Goal: Check status: Check status

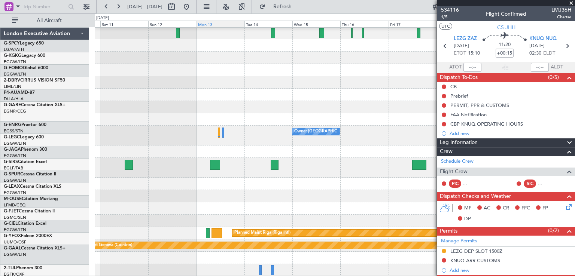
scroll to position [177, 0]
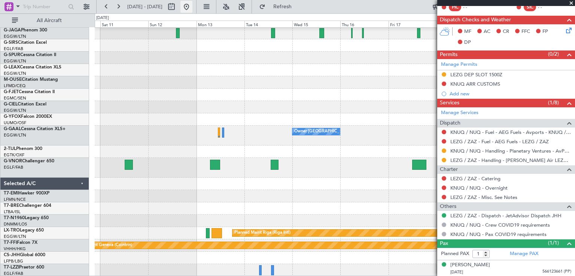
click at [192, 11] on button at bounding box center [186, 7] width 12 height 12
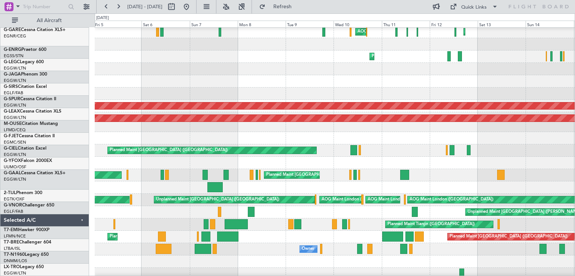
scroll to position [133, 0]
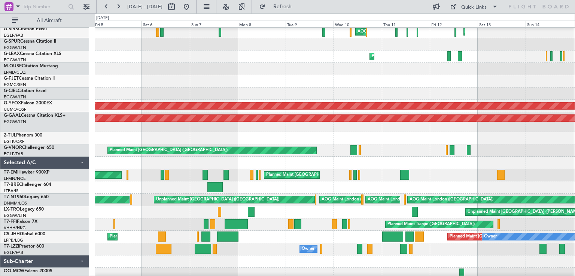
click at [374, 50] on div at bounding box center [335, 44] width 480 height 12
click at [119, 6] on button at bounding box center [118, 7] width 12 height 12
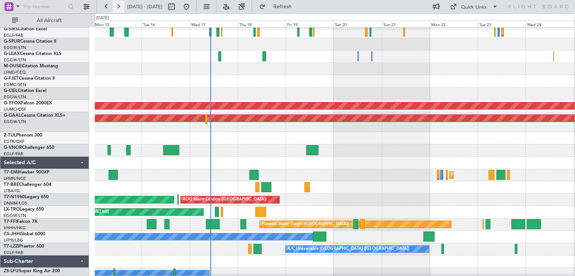
click at [122, 6] on button at bounding box center [118, 7] width 12 height 12
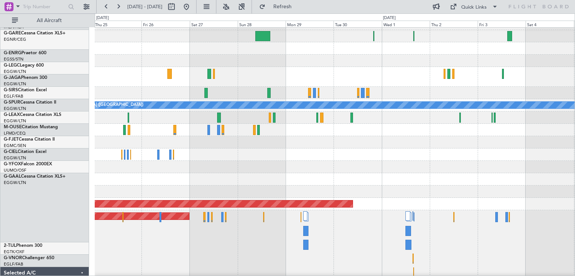
scroll to position [34, 0]
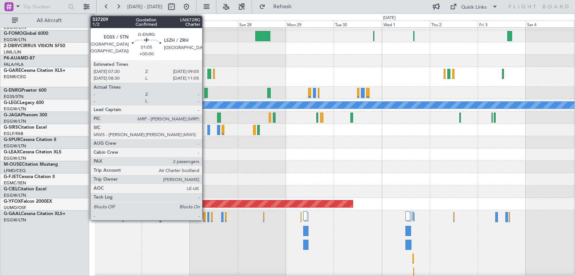
click at [205, 93] on div at bounding box center [205, 93] width 3 height 10
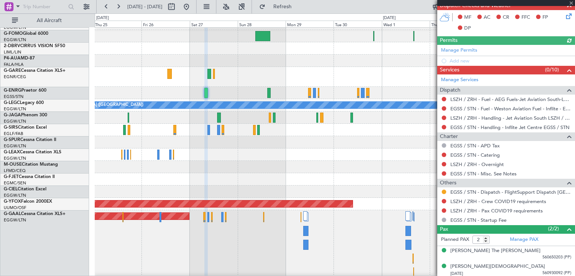
scroll to position [174, 0]
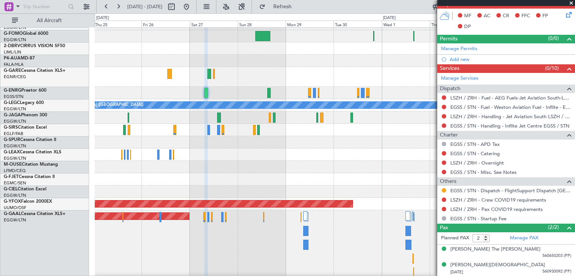
click at [572, 1] on span at bounding box center [570, 3] width 7 height 7
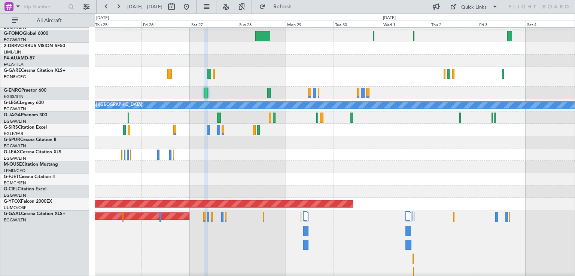
type input "0"
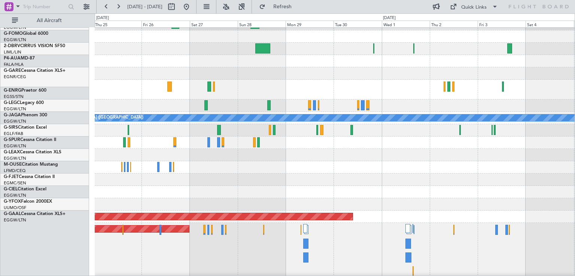
scroll to position [22, 0]
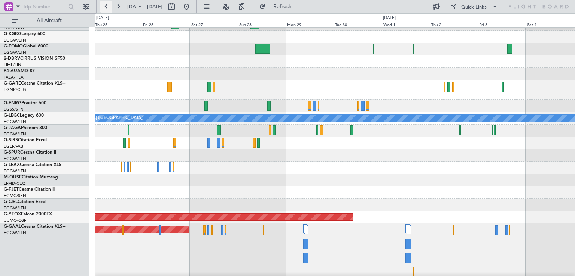
click at [108, 4] on button at bounding box center [106, 7] width 12 height 12
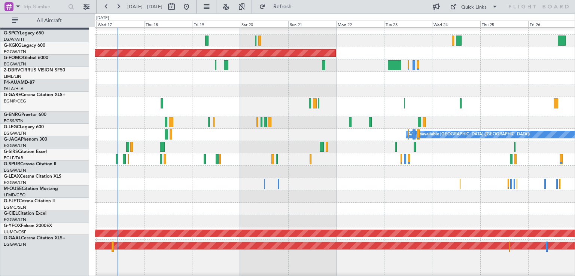
scroll to position [6, 0]
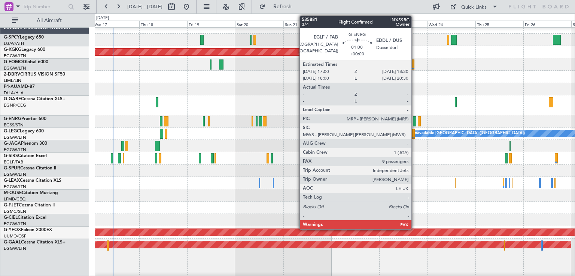
click at [414, 122] on div at bounding box center [414, 121] width 3 height 10
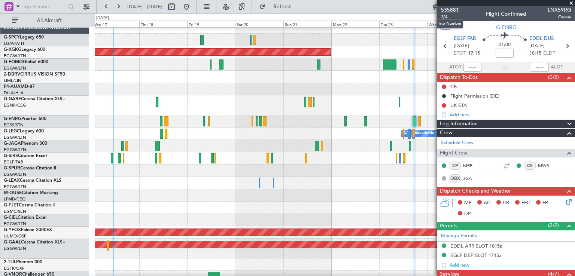
click at [456, 7] on span "535881" at bounding box center [450, 10] width 18 height 8
click at [448, 16] on span "3/4" at bounding box center [450, 17] width 18 height 6
click at [298, 4] on span "Refresh" at bounding box center [282, 6] width 31 height 5
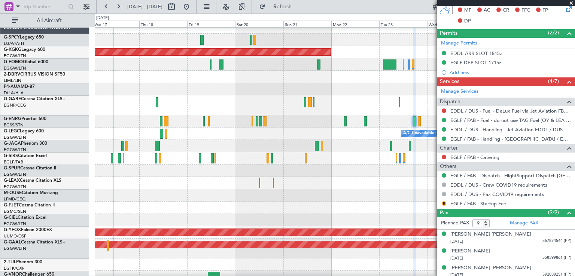
scroll to position [194, 0]
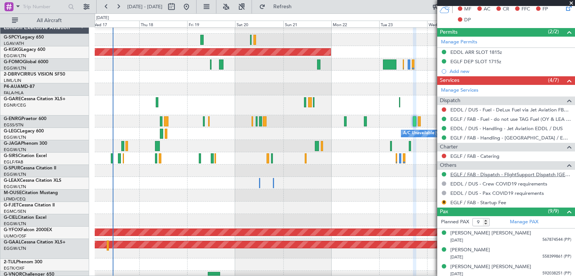
click at [531, 172] on link "EGLF / FAB - Dispatch - FlightSupport Dispatch [GEOGRAPHIC_DATA]" at bounding box center [510, 174] width 121 height 6
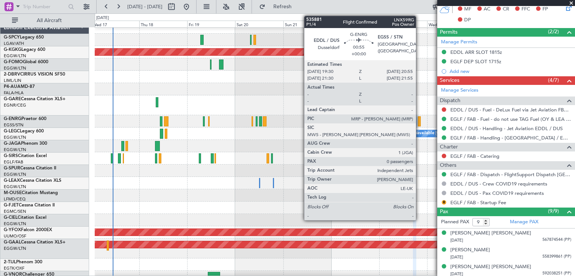
click at [419, 122] on div at bounding box center [418, 121] width 3 height 10
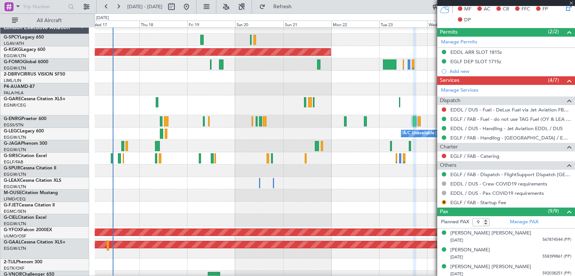
type input "0"
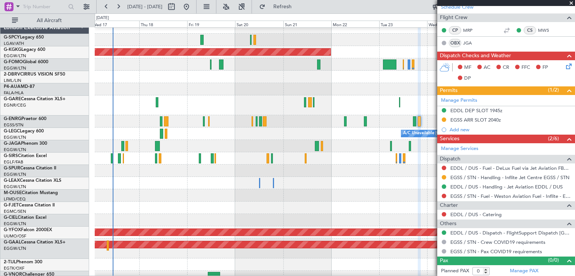
scroll to position [0, 0]
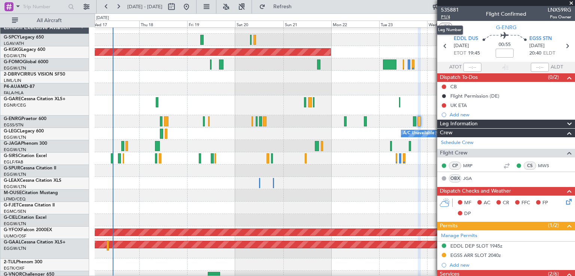
click at [447, 17] on span "P1/4" at bounding box center [450, 17] width 18 height 6
click at [570, 3] on span at bounding box center [570, 3] width 7 height 7
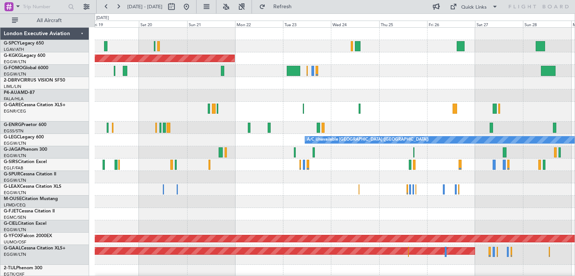
click at [398, 126] on div at bounding box center [335, 128] width 480 height 12
click at [298, 9] on span "Refresh" at bounding box center [282, 6] width 31 height 5
click at [192, 8] on button at bounding box center [186, 7] width 12 height 12
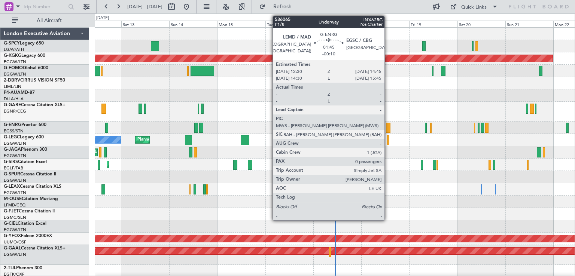
click at [388, 129] on div at bounding box center [388, 128] width 5 height 10
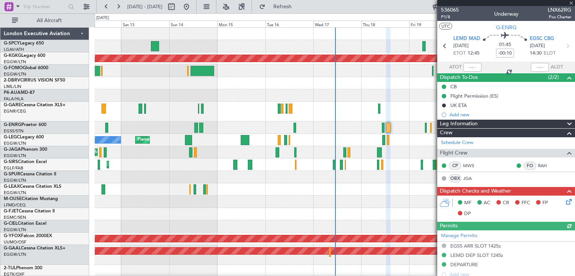
scroll to position [173, 0]
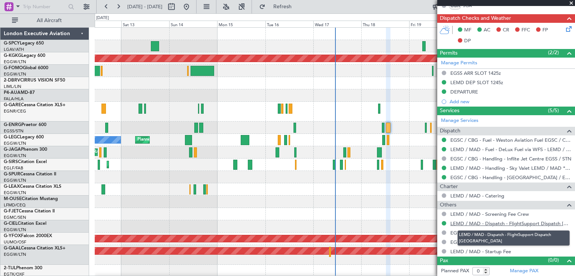
click at [491, 221] on link "LEMD / MAD - Dispatch - FlightSupport Dispatch [GEOGRAPHIC_DATA]" at bounding box center [510, 223] width 121 height 6
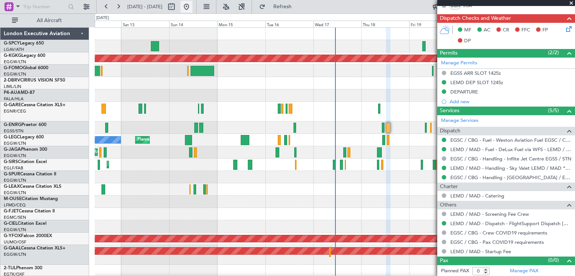
click at [192, 9] on button at bounding box center [186, 7] width 12 height 12
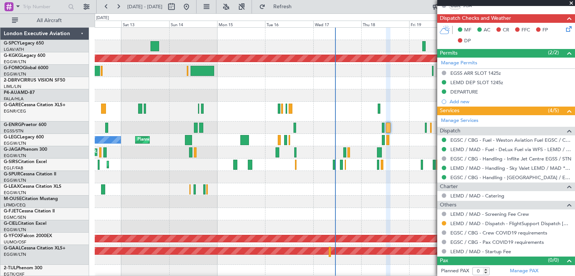
click at [572, 3] on span at bounding box center [570, 3] width 7 height 7
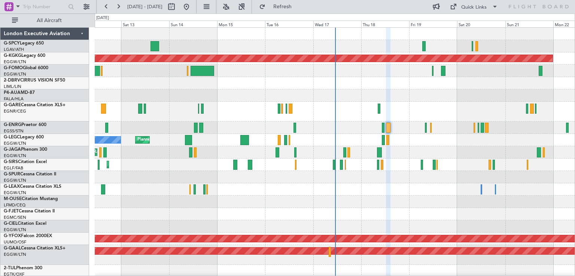
scroll to position [0, 0]
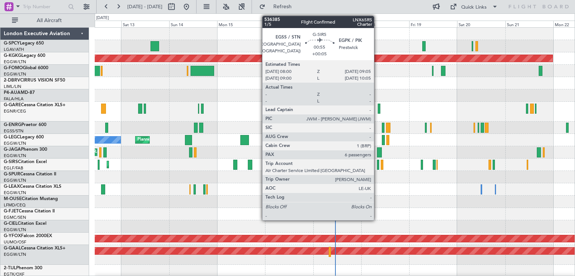
click at [377, 168] on div at bounding box center [378, 165] width 2 height 10
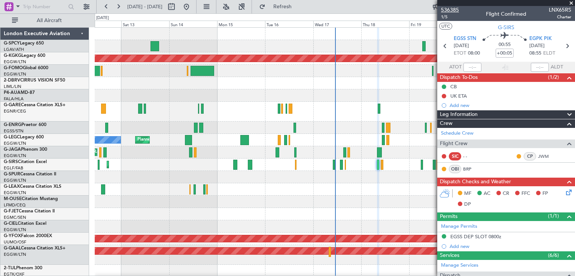
click at [451, 7] on span "536385" at bounding box center [450, 10] width 18 height 8
click at [570, 5] on span at bounding box center [570, 3] width 7 height 7
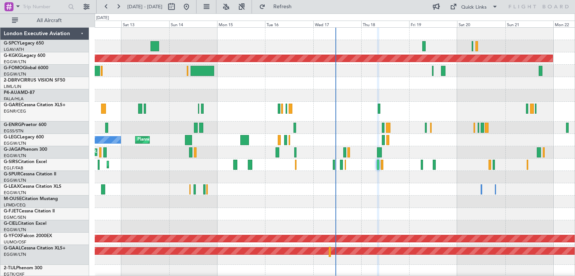
type input "0"
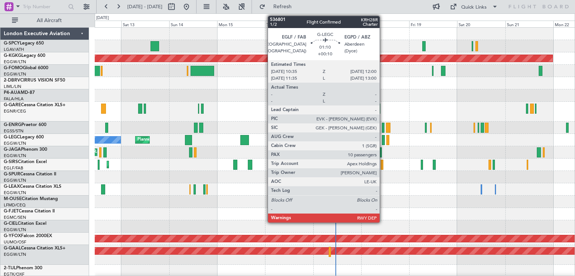
click at [383, 140] on div at bounding box center [383, 140] width 3 height 10
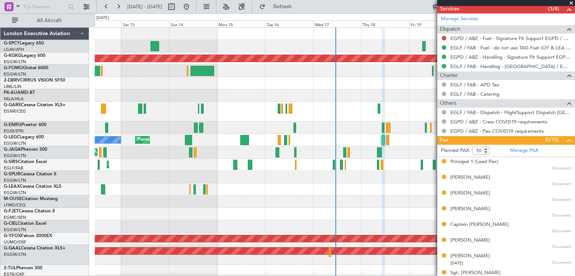
scroll to position [263, 0]
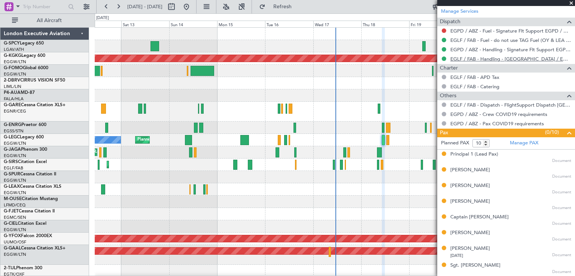
click at [463, 57] on link "EGLF / FAB - Handling - [GEOGRAPHIC_DATA] / EGLF / FAB" at bounding box center [510, 59] width 121 height 6
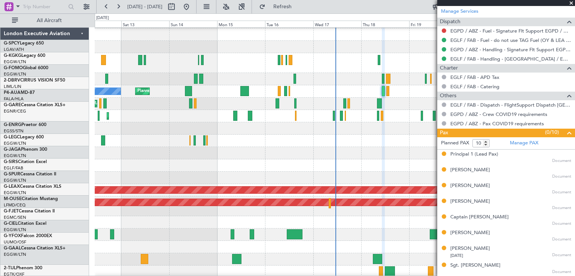
scroll to position [49, 0]
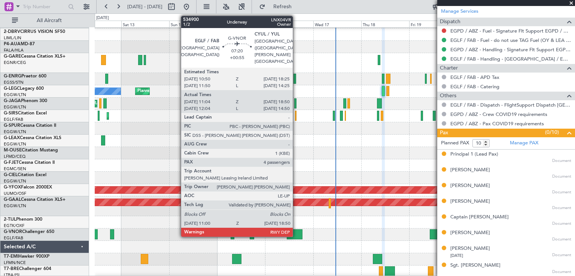
click at [296, 238] on div at bounding box center [295, 234] width 16 height 10
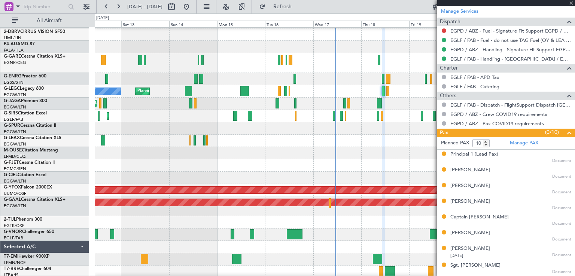
type input "+00:55"
type input "11:14"
type input "18:45"
type input "4"
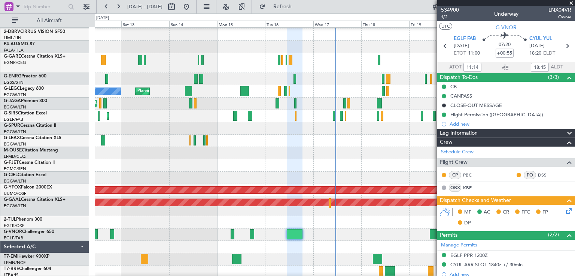
type input "12:14"
type input "14:45"
type input "11:14"
type input "18:45"
